Goal: Check status: Check status

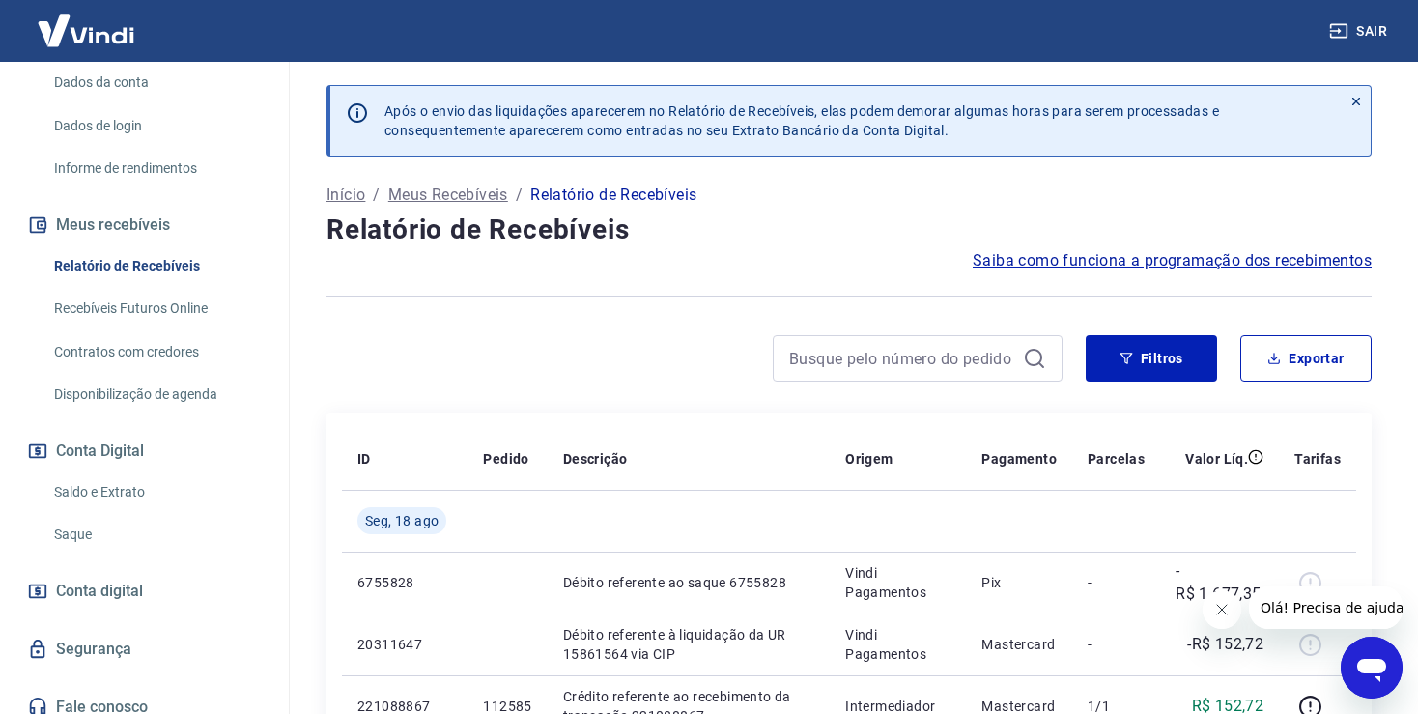
scroll to position [294, 0]
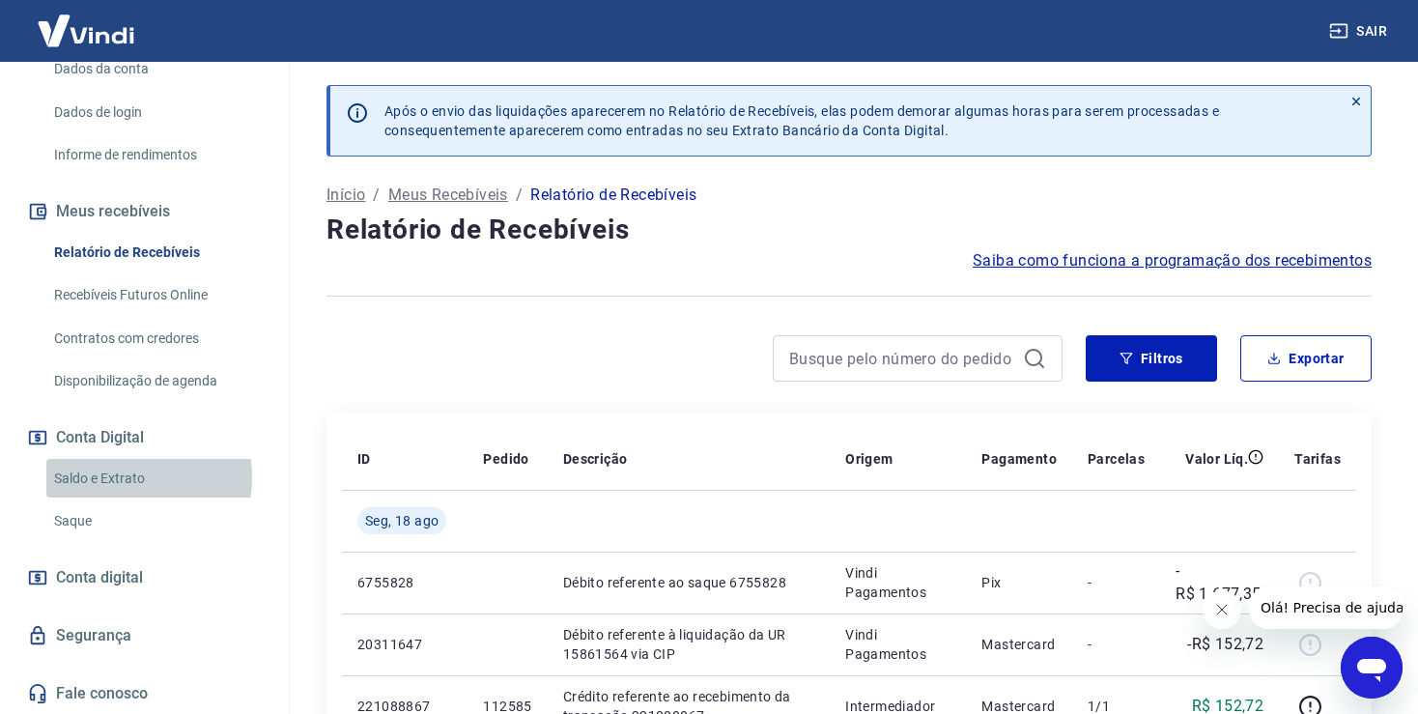
click at [118, 477] on link "Saldo e Extrato" at bounding box center [155, 479] width 219 height 40
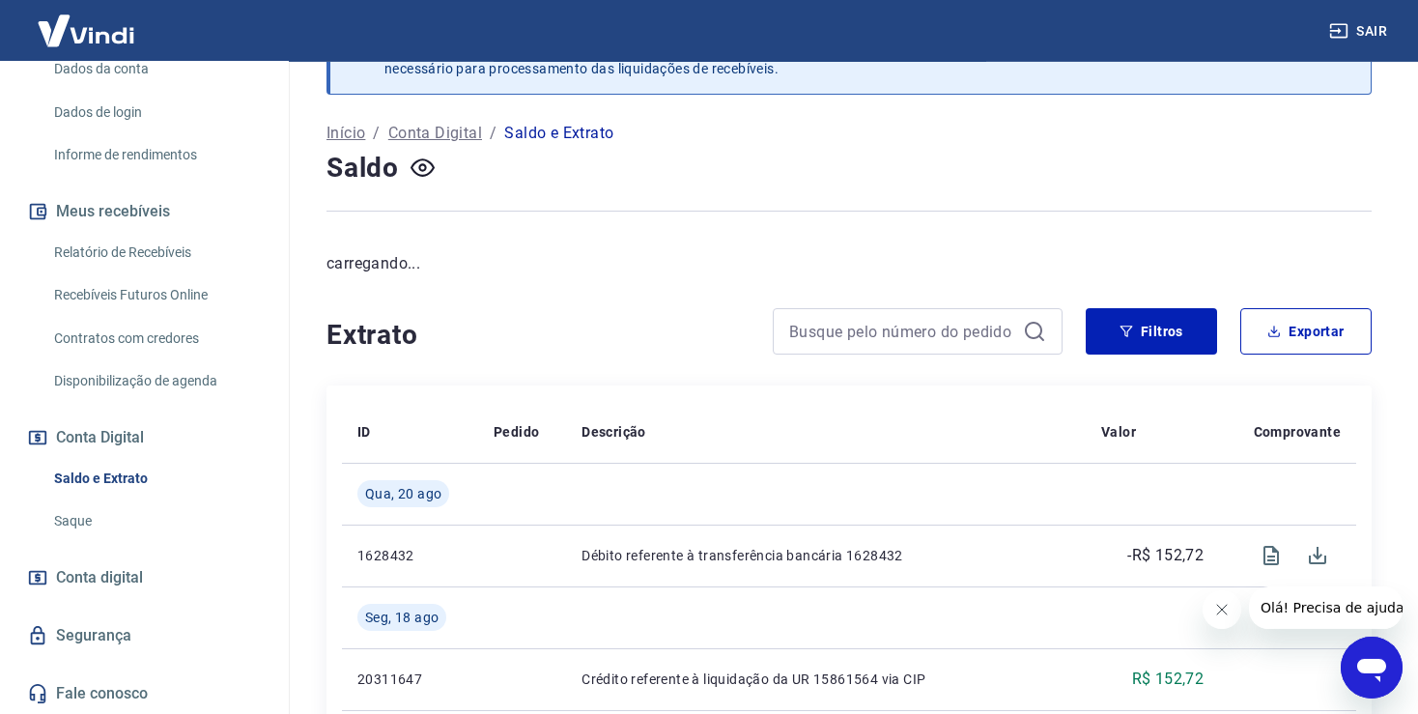
scroll to position [204, 0]
